Goal: Task Accomplishment & Management: Manage account settings

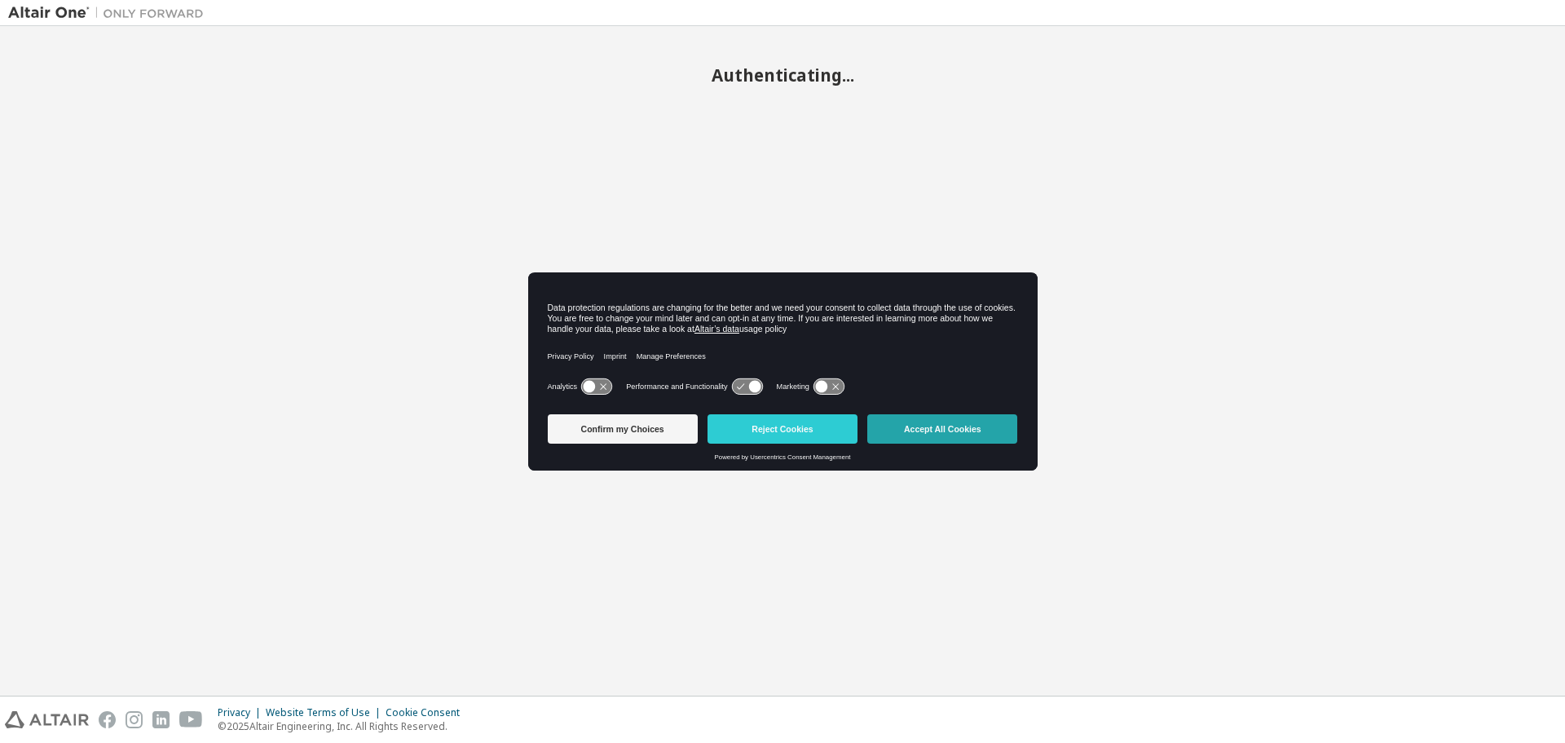
click at [960, 425] on button "Accept All Cookies" at bounding box center [942, 428] width 150 height 29
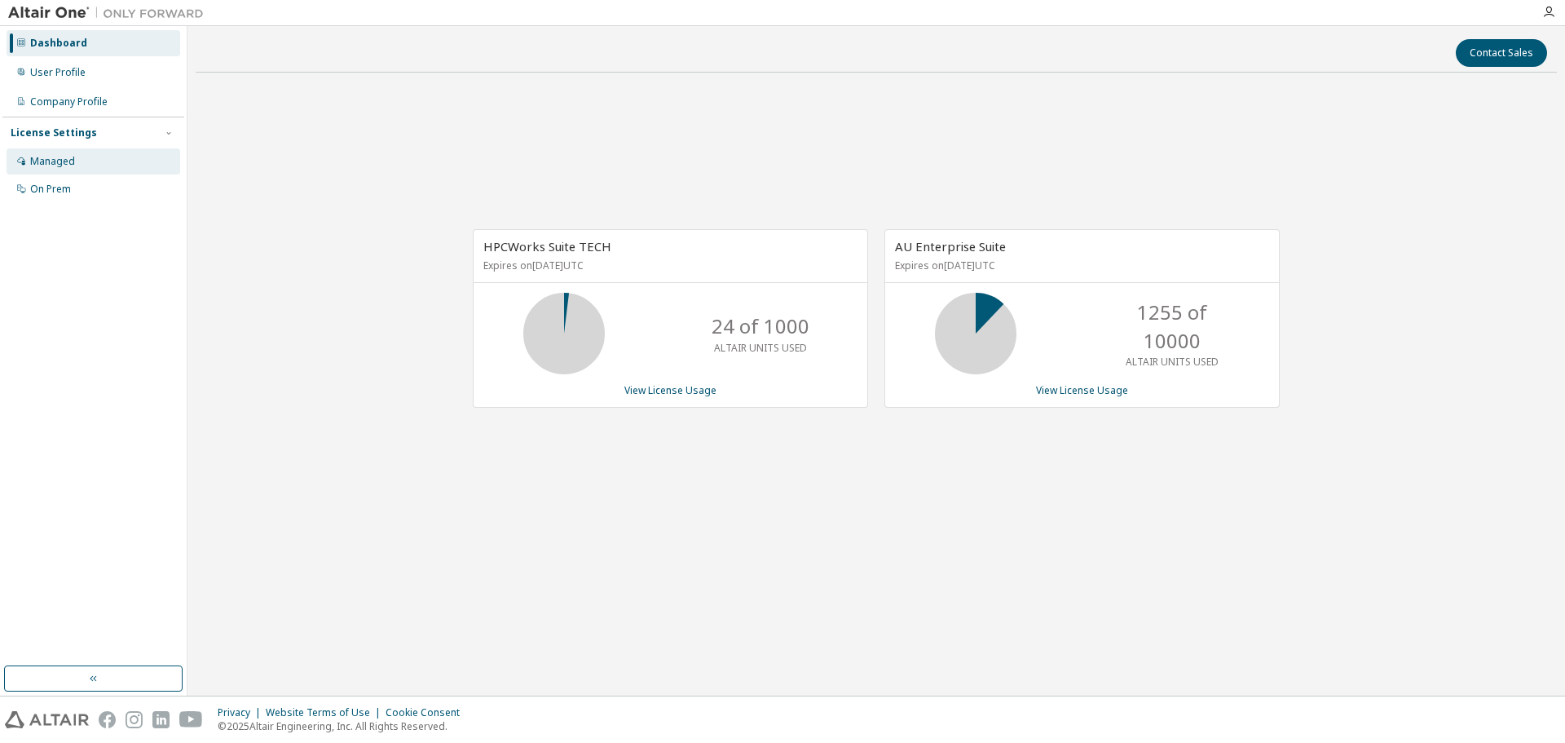
click at [67, 164] on div "Managed" at bounding box center [52, 161] width 45 height 13
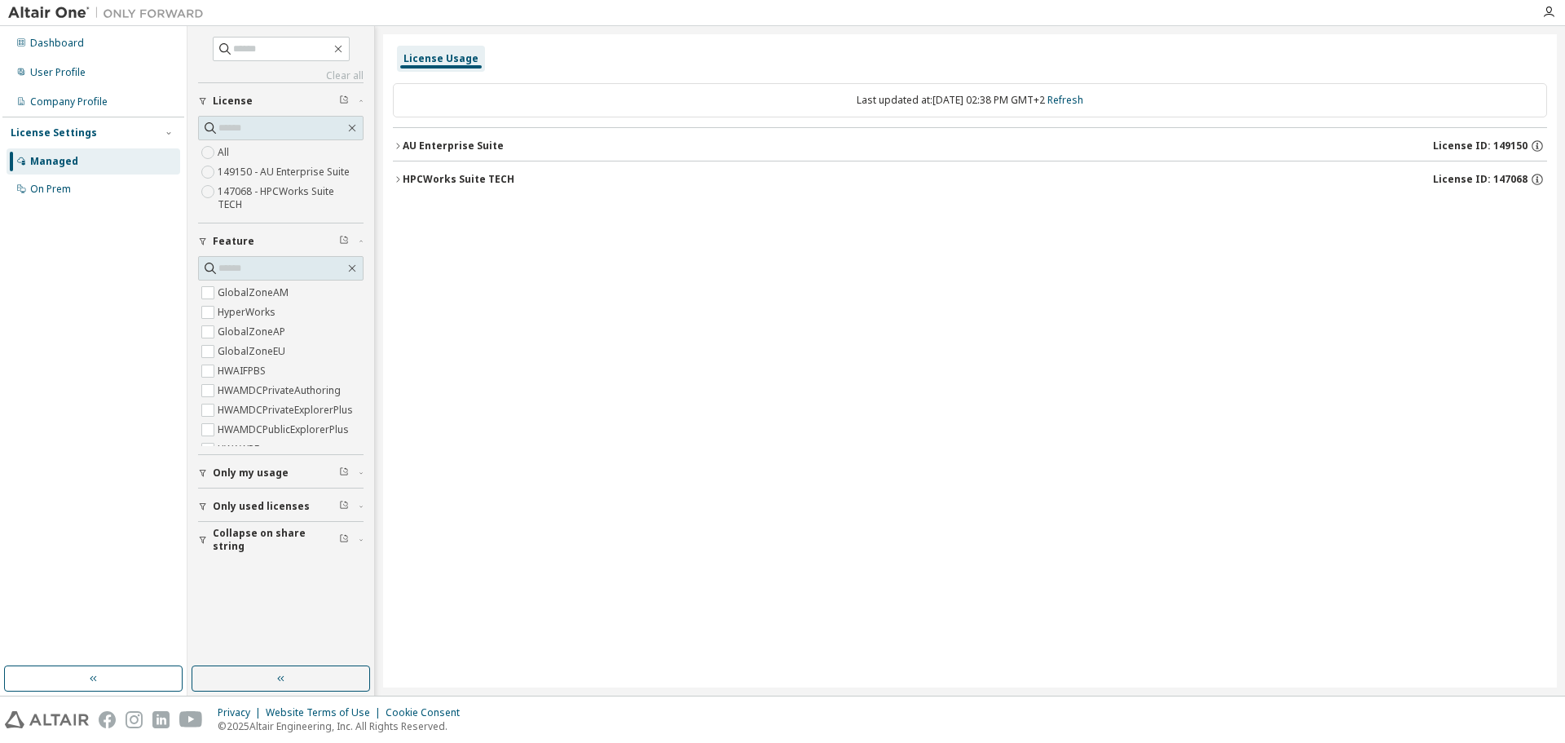
click at [401, 149] on icon "button" at bounding box center [398, 146] width 10 height 10
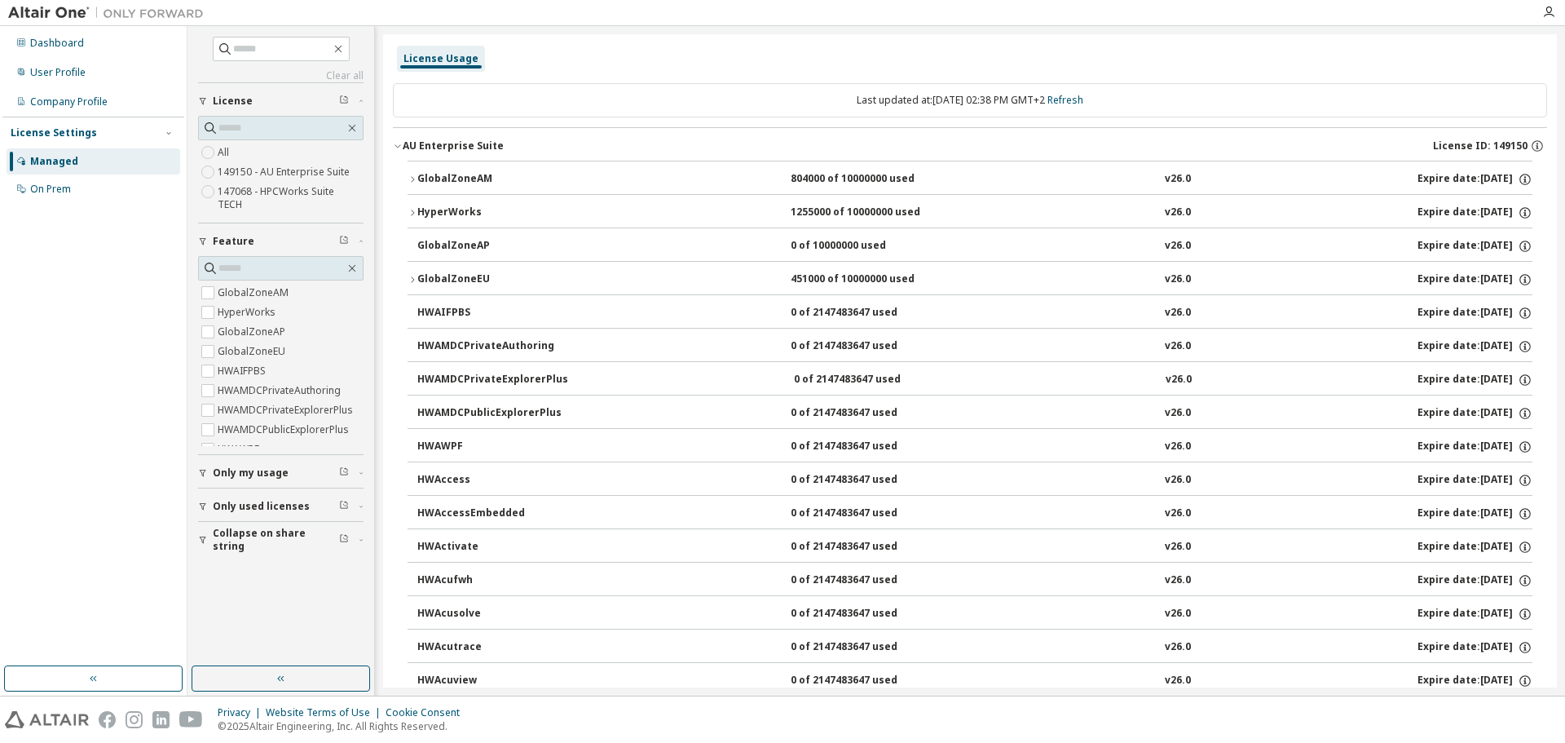
click at [245, 172] on label "149150 - AU Enterprise Suite" at bounding box center [285, 172] width 135 height 20
